Goal: Information Seeking & Learning: Find contact information

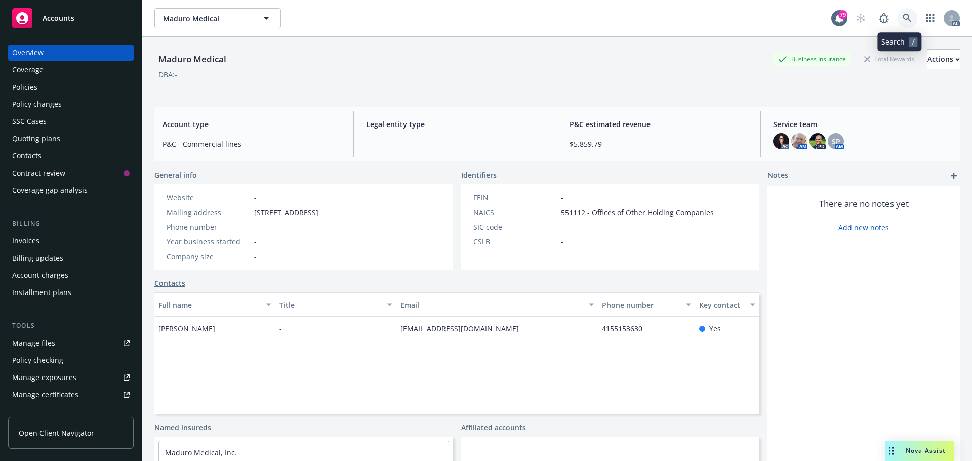
click at [903, 20] on icon at bounding box center [907, 18] width 9 height 9
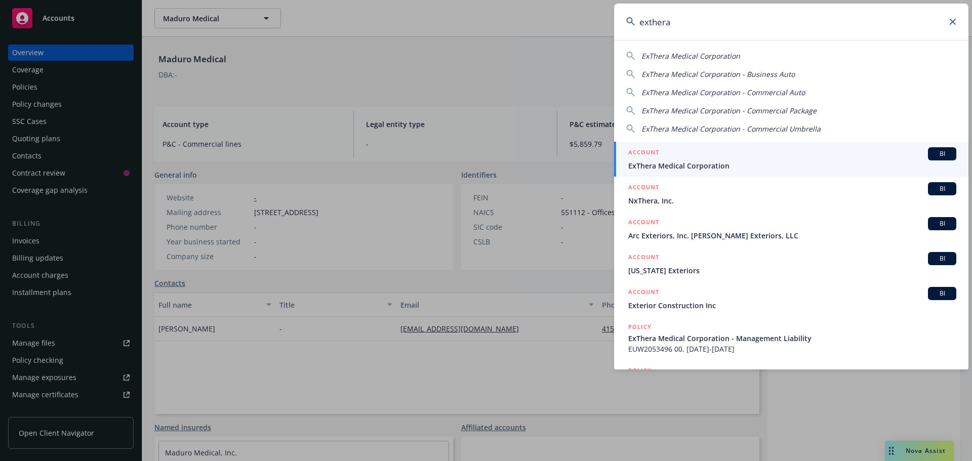
type input "exthera"
click at [743, 160] on span "ExThera Medical Corporation" at bounding box center [792, 165] width 328 height 11
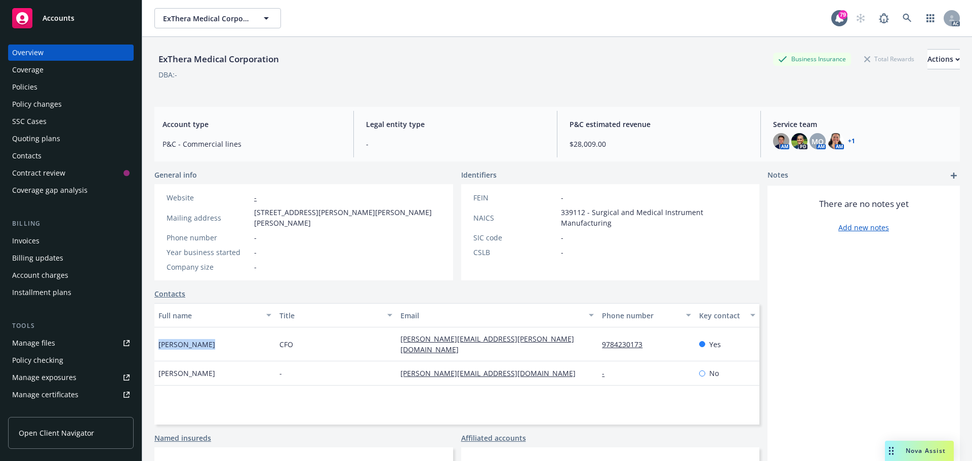
drag, startPoint x: 213, startPoint y: 330, endPoint x: 158, endPoint y: 332, distance: 55.2
click at [158, 332] on div "[PERSON_NAME]" at bounding box center [214, 345] width 121 height 34
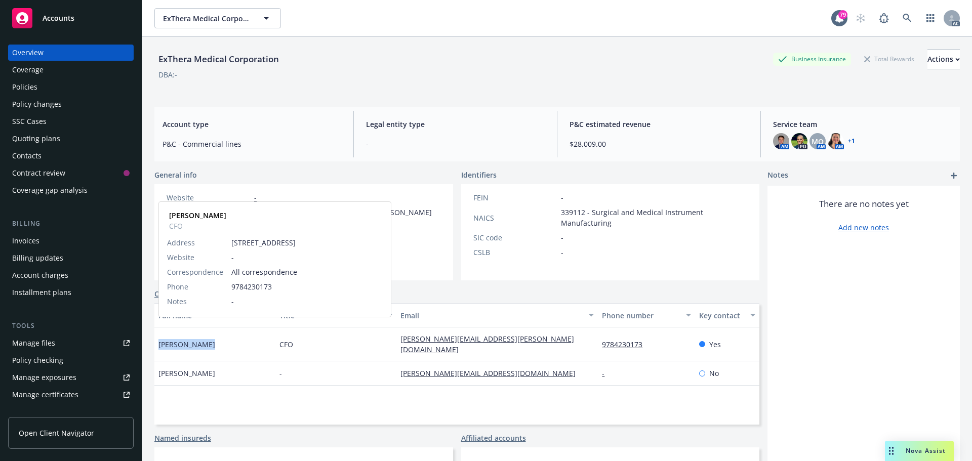
copy span "[PERSON_NAME]"
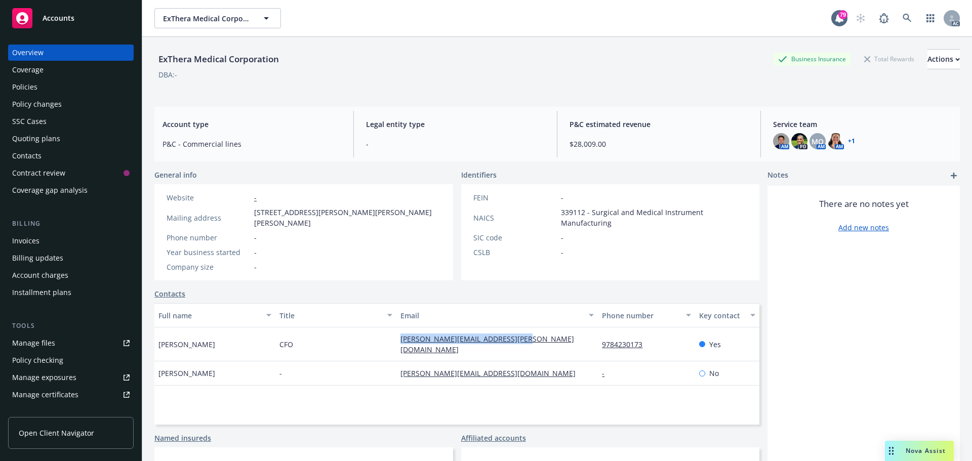
drag, startPoint x: 535, startPoint y: 326, endPoint x: 406, endPoint y: 327, distance: 129.1
click at [385, 330] on div "[PERSON_NAME] CFO [PERSON_NAME][EMAIL_ADDRESS][PERSON_NAME][DOMAIN_NAME] 978423…" at bounding box center [456, 345] width 605 height 34
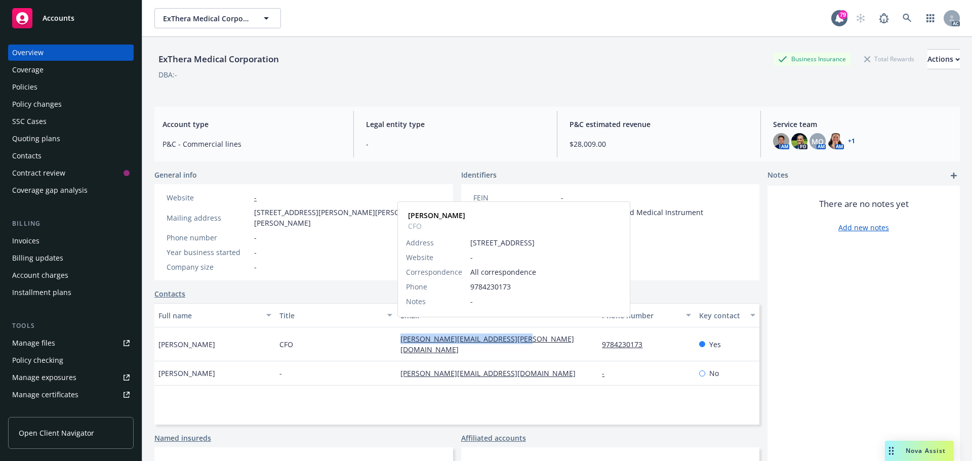
copy div "[PERSON_NAME][EMAIL_ADDRESS][PERSON_NAME][DOMAIN_NAME]"
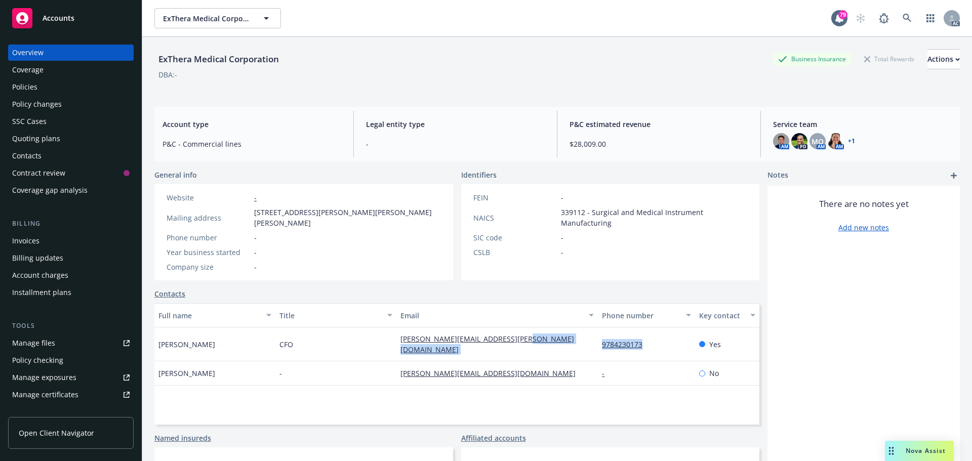
drag, startPoint x: 652, startPoint y: 327, endPoint x: 593, endPoint y: 330, distance: 58.3
click at [581, 330] on div "[PERSON_NAME] CFO [PERSON_NAME][EMAIL_ADDRESS][PERSON_NAME][DOMAIN_NAME] 978423…" at bounding box center [456, 345] width 605 height 34
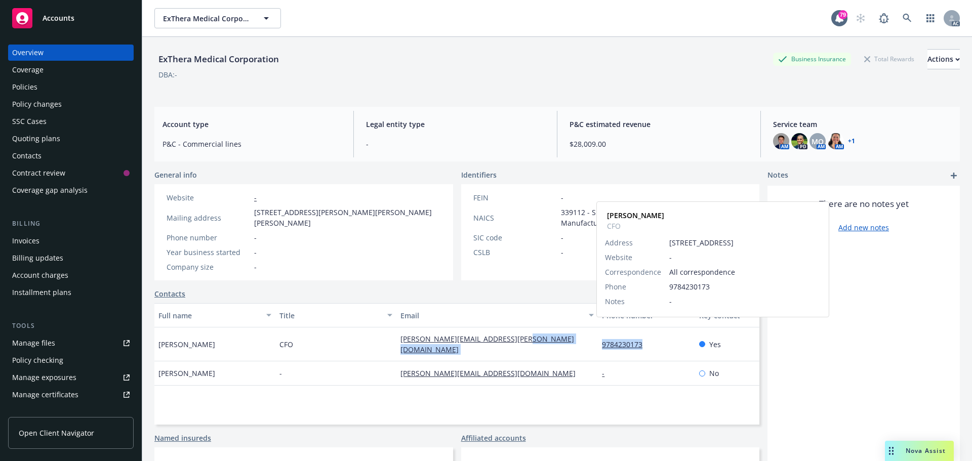
copy div "9784230173"
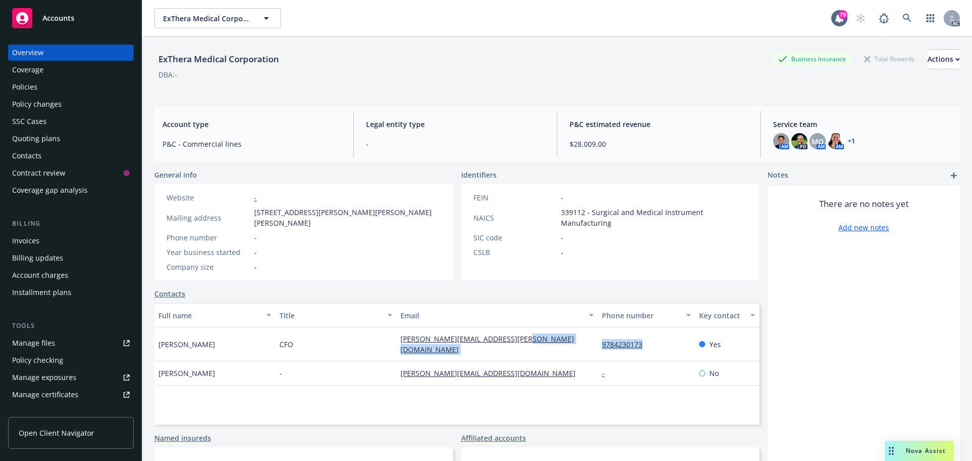
click at [50, 84] on div "Policies" at bounding box center [70, 87] width 117 height 16
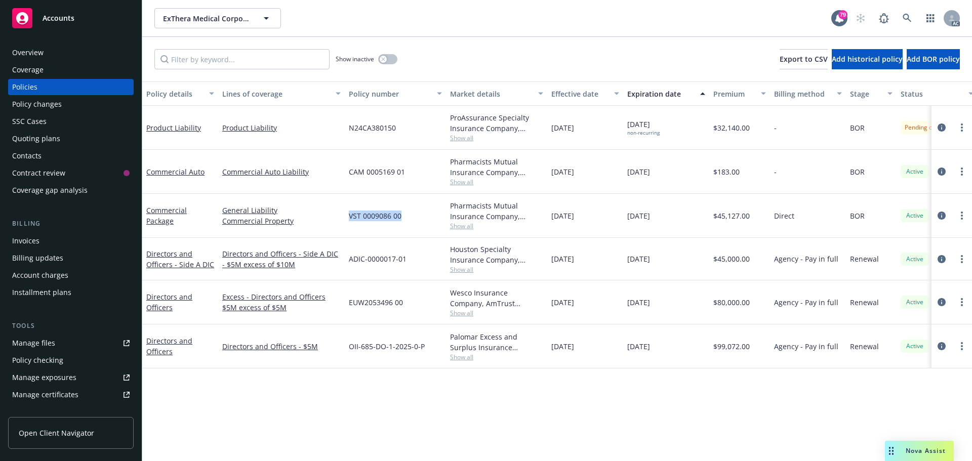
drag, startPoint x: 403, startPoint y: 215, endPoint x: 346, endPoint y: 219, distance: 56.8
click at [346, 219] on div "VST 0009086 00" at bounding box center [395, 216] width 101 height 44
copy span "VST 0009086 00"
click at [468, 227] on span "Show all" at bounding box center [496, 226] width 93 height 9
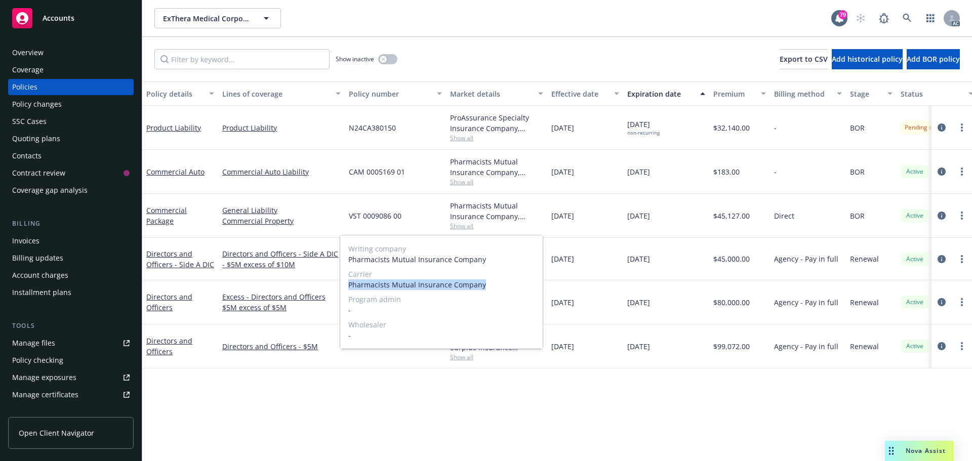
drag, startPoint x: 486, startPoint y: 284, endPoint x: 349, endPoint y: 288, distance: 136.3
click at [349, 288] on span "Pharmacists Mutual Insurance Company" at bounding box center [441, 284] width 186 height 11
copy span "Pharmacists Mutual Insurance Company"
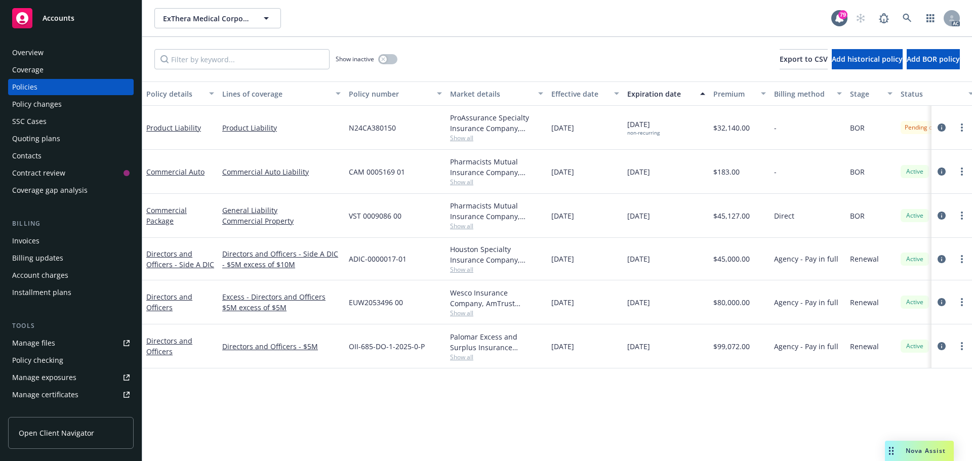
click at [460, 141] on span "Show all" at bounding box center [496, 138] width 93 height 9
click at [403, 127] on div "N24CA380150" at bounding box center [395, 128] width 101 height 44
drag, startPoint x: 404, startPoint y: 127, endPoint x: 363, endPoint y: 129, distance: 41.1
click at [363, 129] on div "N24CA380150" at bounding box center [395, 128] width 101 height 44
copy span "N24CA380150"
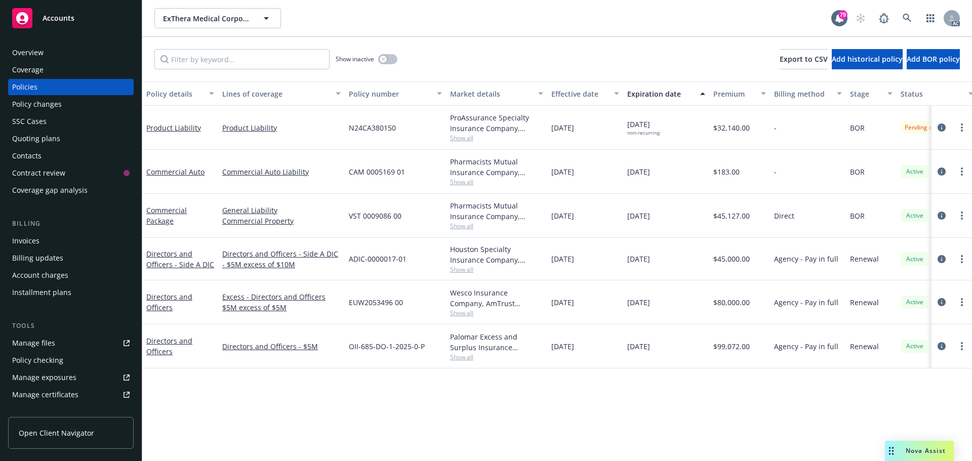
click at [465, 137] on span "Show all" at bounding box center [496, 138] width 93 height 9
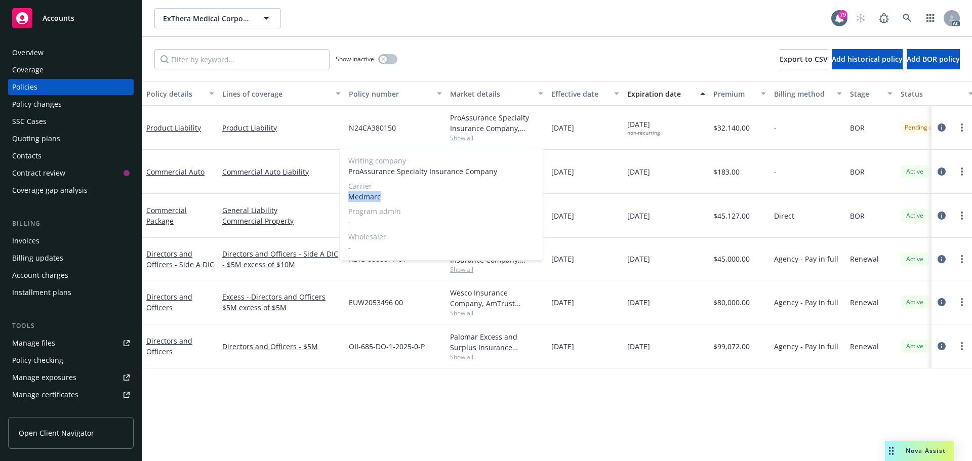
drag, startPoint x: 389, startPoint y: 197, endPoint x: 342, endPoint y: 197, distance: 47.1
click at [342, 197] on div "Writing company ProAssurance Specialty Insurance Company Carrier Medmarc Progra…" at bounding box center [441, 203] width 203 height 113
copy span "Medmarc"
